Goal: Entertainment & Leisure: Consume media (video, audio)

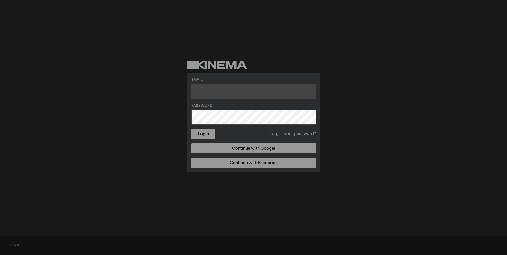
click at [230, 92] on input "text" at bounding box center [253, 91] width 125 height 15
type input "julia@artsplacecanmore.com"
click at [191, 129] on button "Login" at bounding box center [203, 134] width 24 height 10
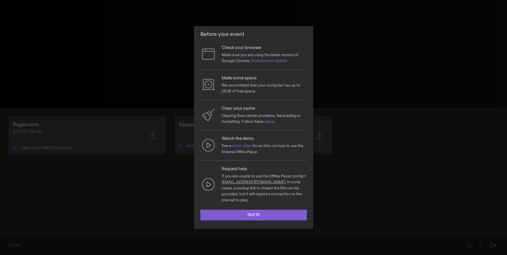
click at [282, 211] on button "Got it!" at bounding box center [254, 215] width 107 height 11
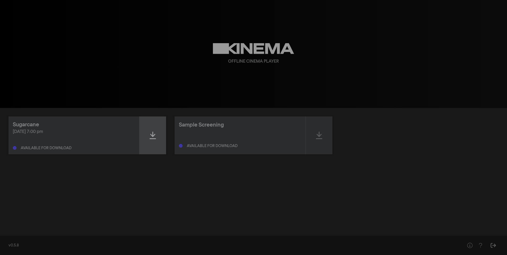
click at [150, 134] on icon at bounding box center [153, 135] width 6 height 9
click at [307, 96] on div "Offline Cinema Player" at bounding box center [254, 54] width 192 height 108
click at [155, 137] on icon at bounding box center [153, 135] width 6 height 9
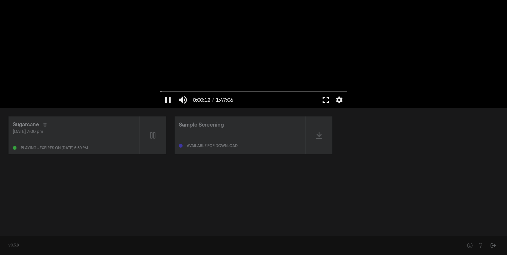
click at [329, 100] on button "fullscreen" at bounding box center [326, 100] width 15 height 16
click at [327, 99] on button "fullscreen" at bounding box center [326, 100] width 15 height 16
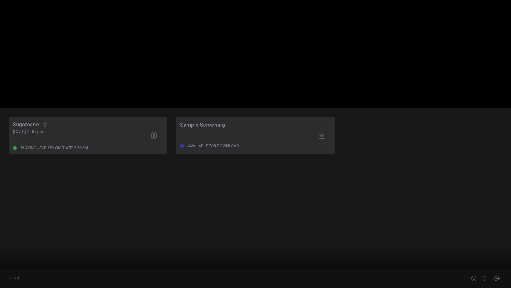
click at [19, 255] on input "Seek" at bounding box center [256, 270] width 506 height 3
click at [63, 255] on input "Seek" at bounding box center [256, 270] width 506 height 3
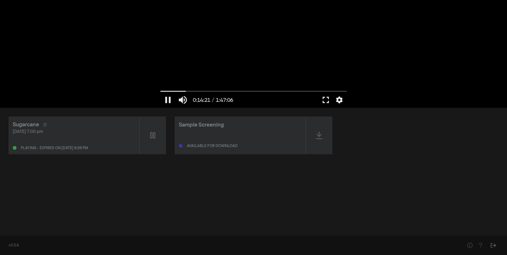
click at [265, 54] on div at bounding box center [254, 54] width 192 height 108
drag, startPoint x: 187, startPoint y: 91, endPoint x: 149, endPoint y: 91, distance: 37.8
type input "0"
click at [161, 91] on input "Seek" at bounding box center [254, 90] width 186 height 3
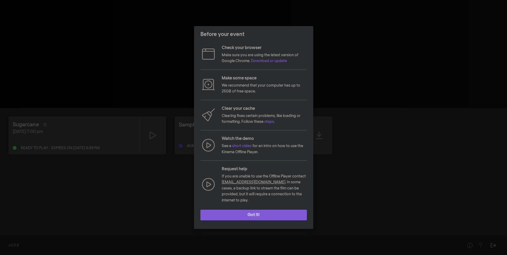
click at [256, 213] on button "Got it!" at bounding box center [254, 215] width 107 height 11
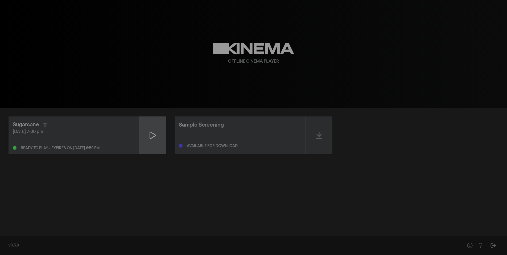
click at [153, 134] on icon at bounding box center [153, 135] width 6 height 7
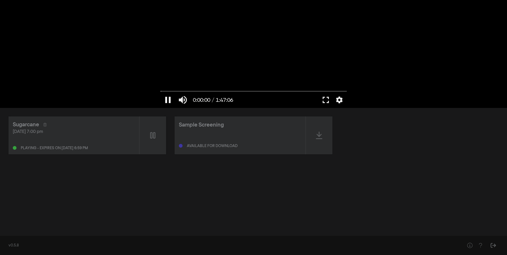
click at [168, 98] on button "pause" at bounding box center [168, 100] width 15 height 16
type input "0.628982"
